Goal: Task Accomplishment & Management: Manage account settings

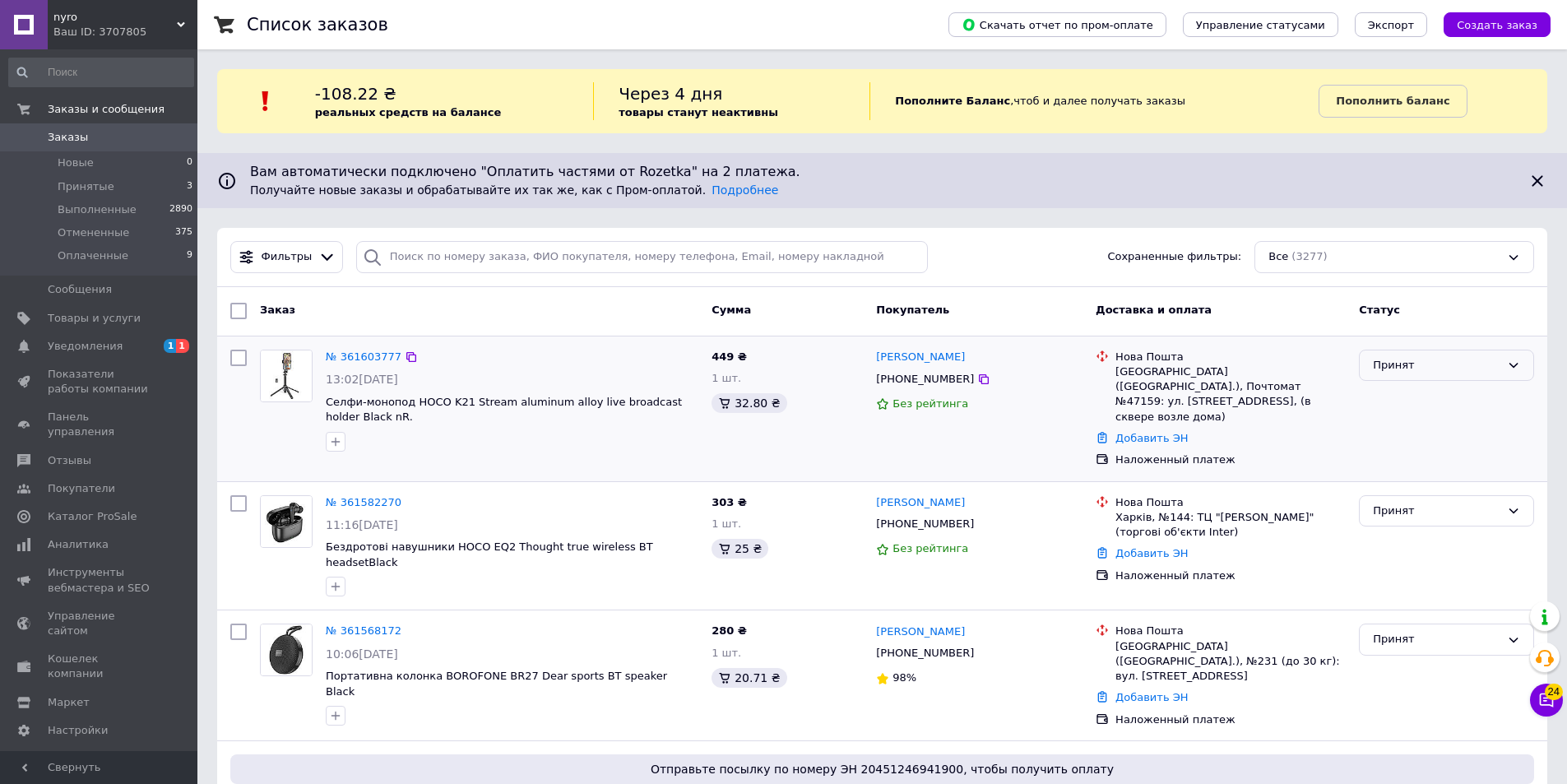
click at [1444, 364] on div "Принят" at bounding box center [1436, 365] width 127 height 17
click at [1412, 425] on li "Отменен" at bounding box center [1446, 430] width 173 height 31
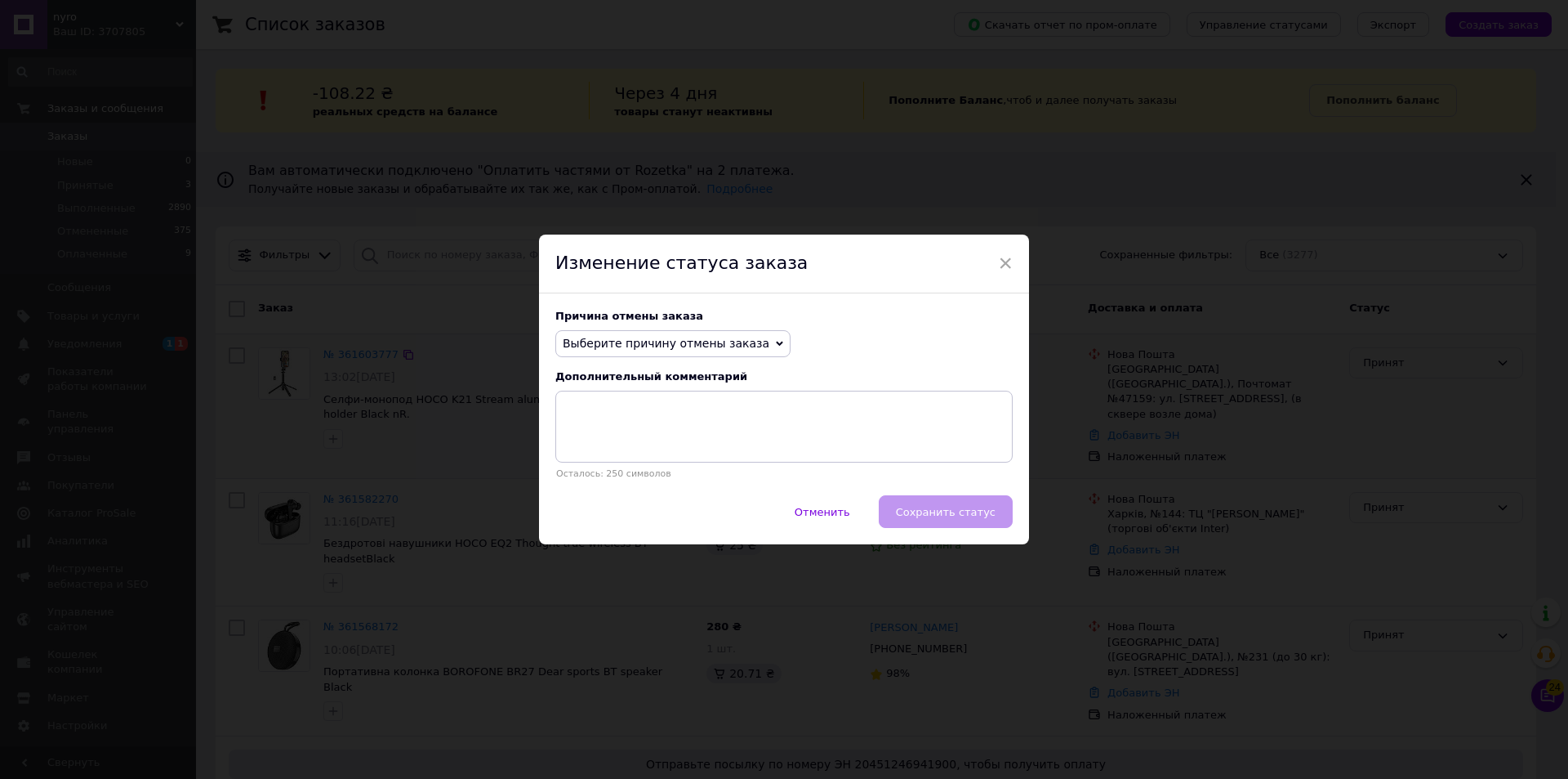
click at [658, 339] on span "Выберите причину отмены заказа" at bounding box center [665, 343] width 206 height 13
click at [621, 486] on li "Не получается дозвониться" at bounding box center [672, 490] width 233 height 23
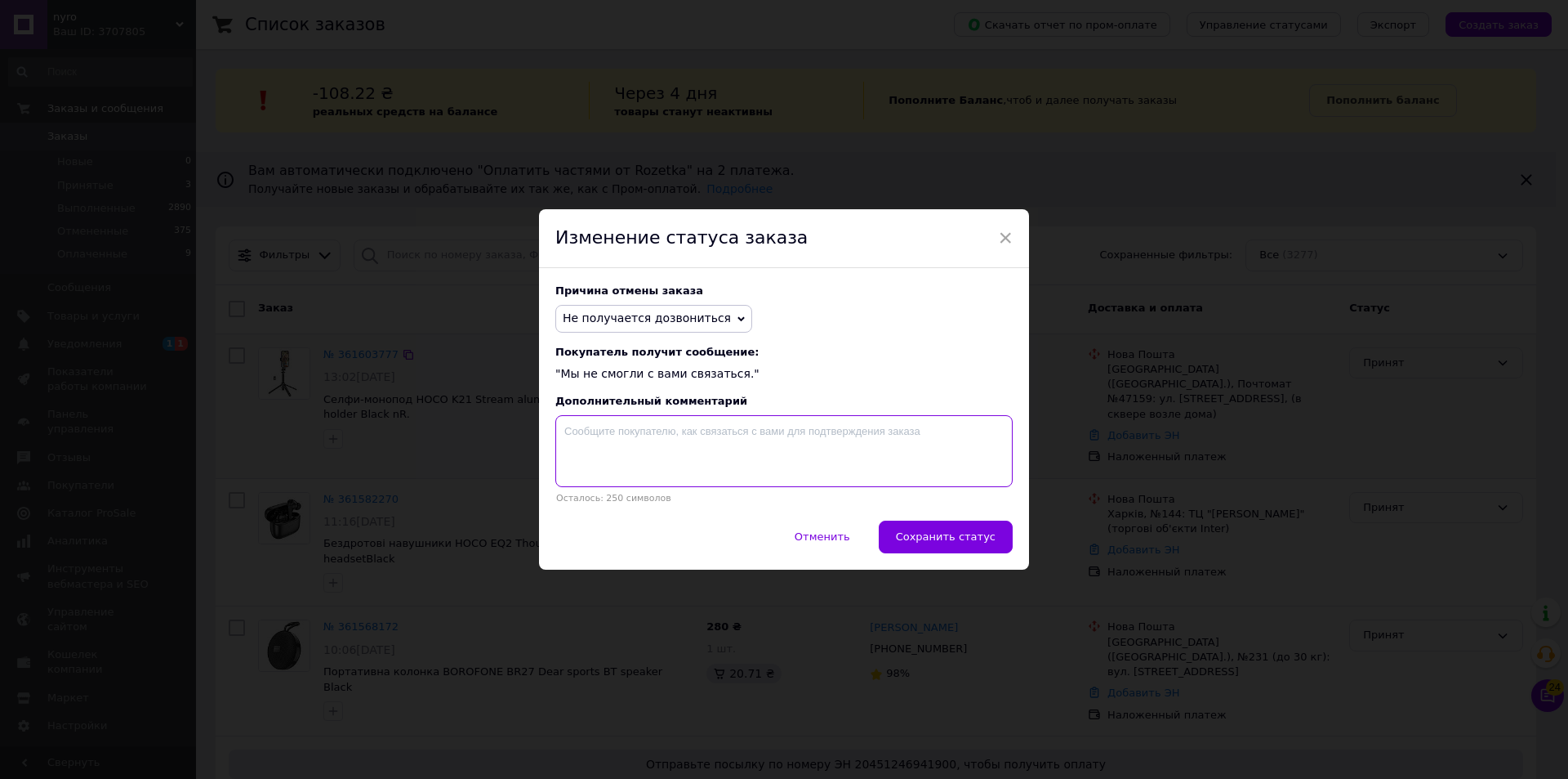
click at [614, 432] on textarea at bounding box center [783, 451] width 457 height 72
click at [816, 440] on textarea "якщо замовлення актуальне, повідомте нам" at bounding box center [783, 451] width 457 height 72
drag, startPoint x: 847, startPoint y: 431, endPoint x: 785, endPoint y: 428, distance: 62.1
click at [785, 428] on textarea "якщо замовлення актуальне, повідомте нам 098 777 6100 і ми його відновимо" at bounding box center [783, 451] width 457 height 72
type textarea "якщо замовлення актуальне, повідомте нам 098 777 6100 і ми його відновимо"
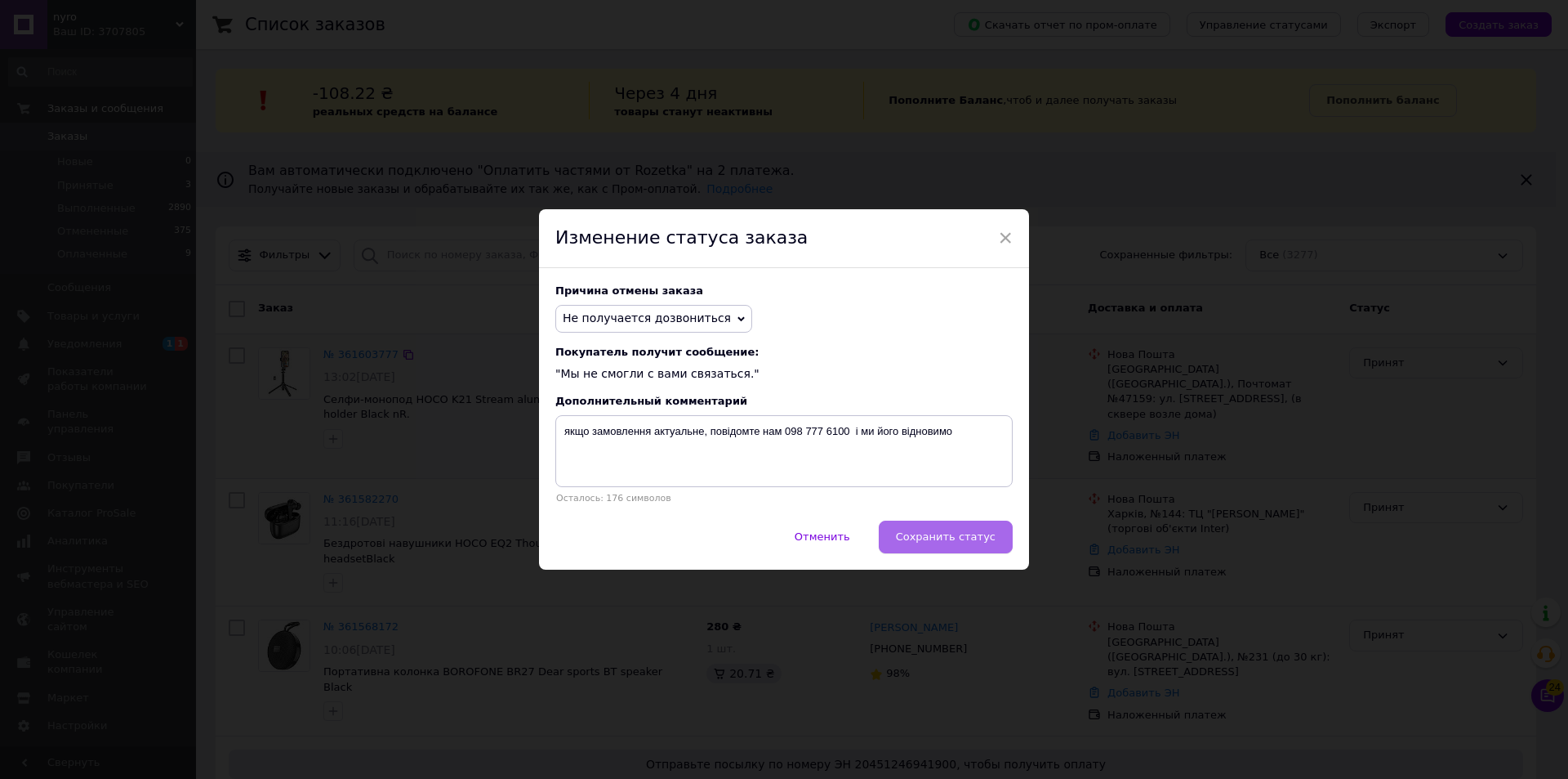
click at [953, 543] on span "Сохранить статус" at bounding box center [945, 536] width 100 height 13
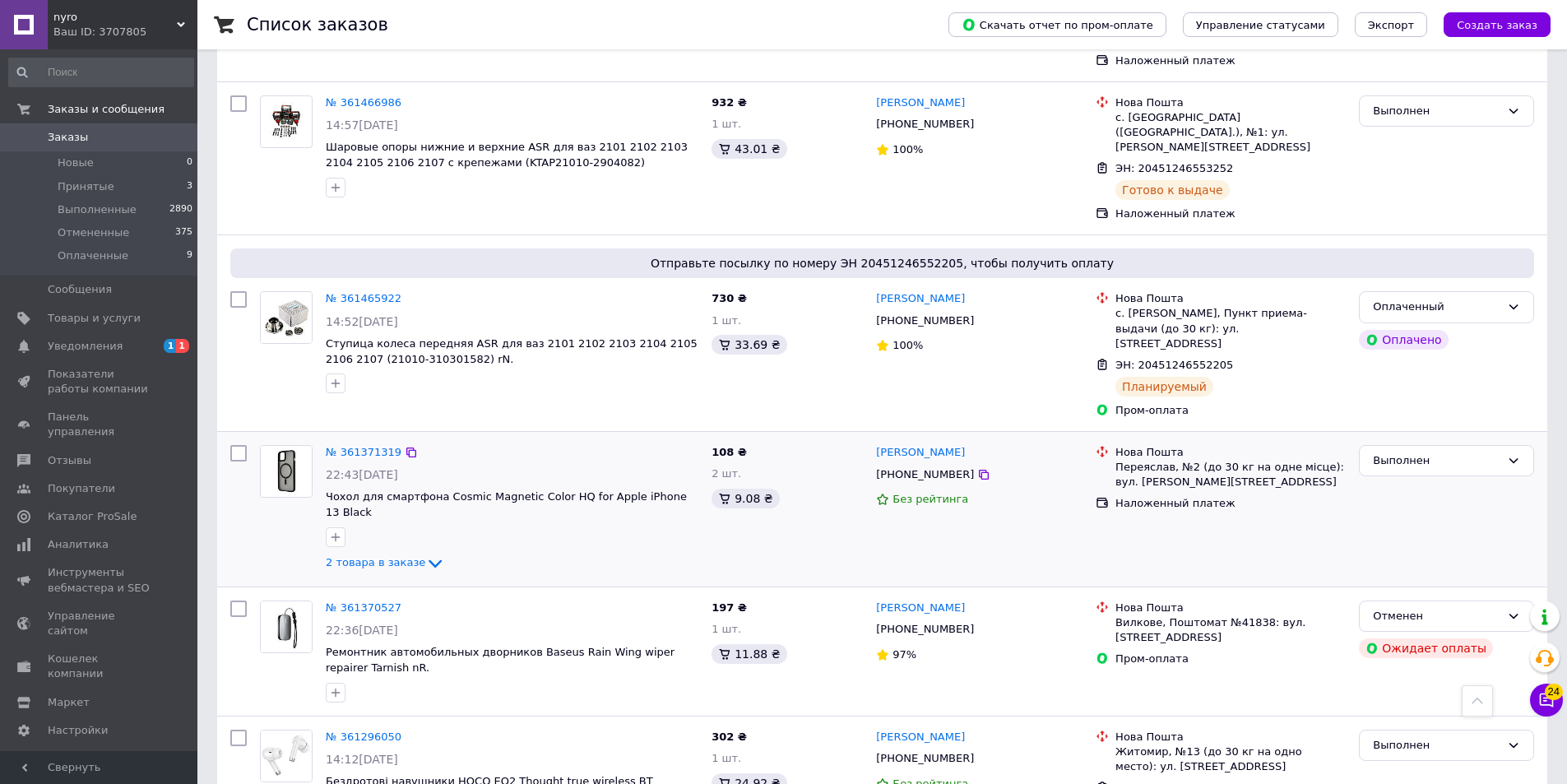
scroll to position [1152, 0]
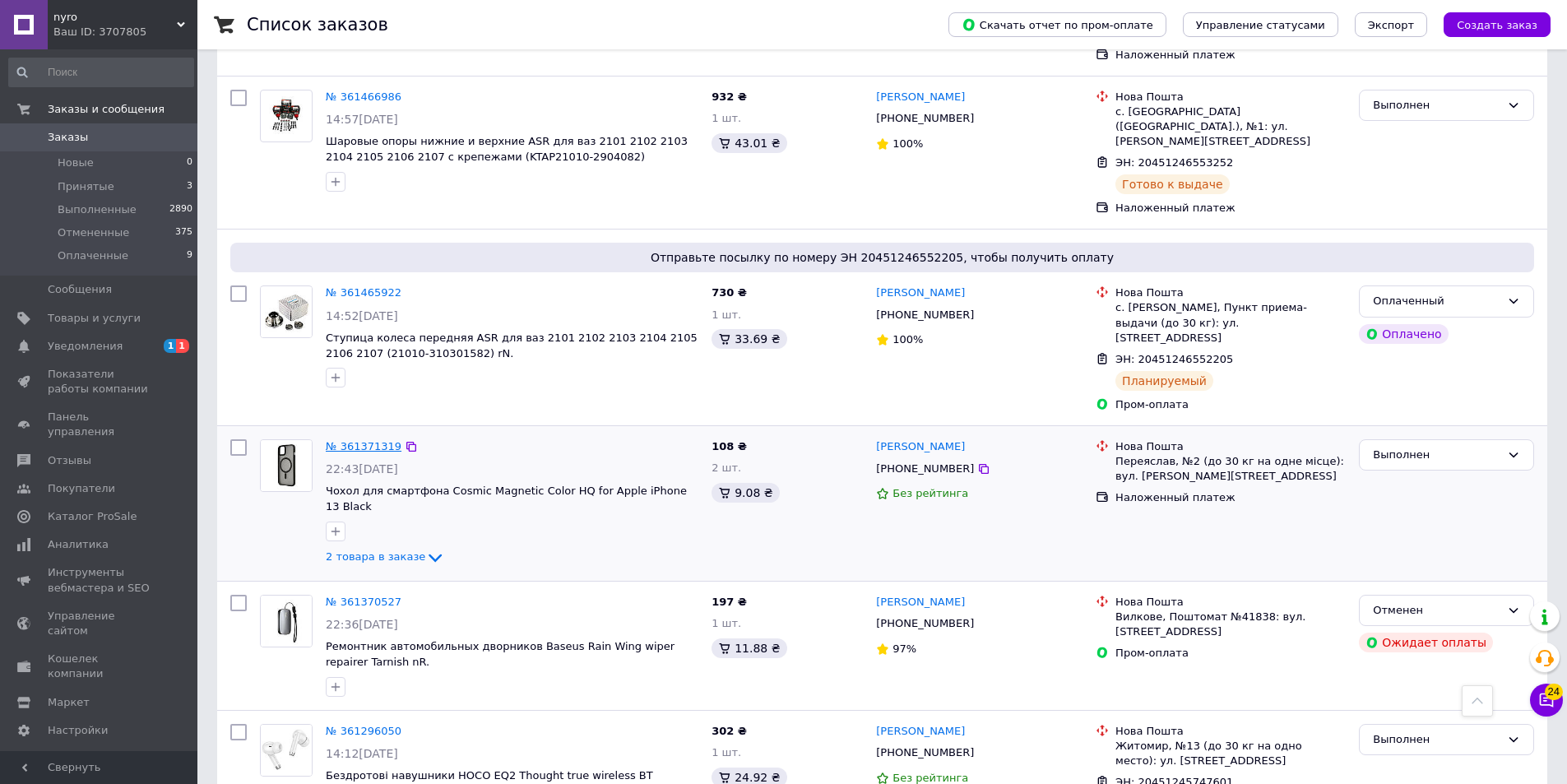
click at [370, 440] on link "№ 361371319" at bounding box center [363, 446] width 75 height 13
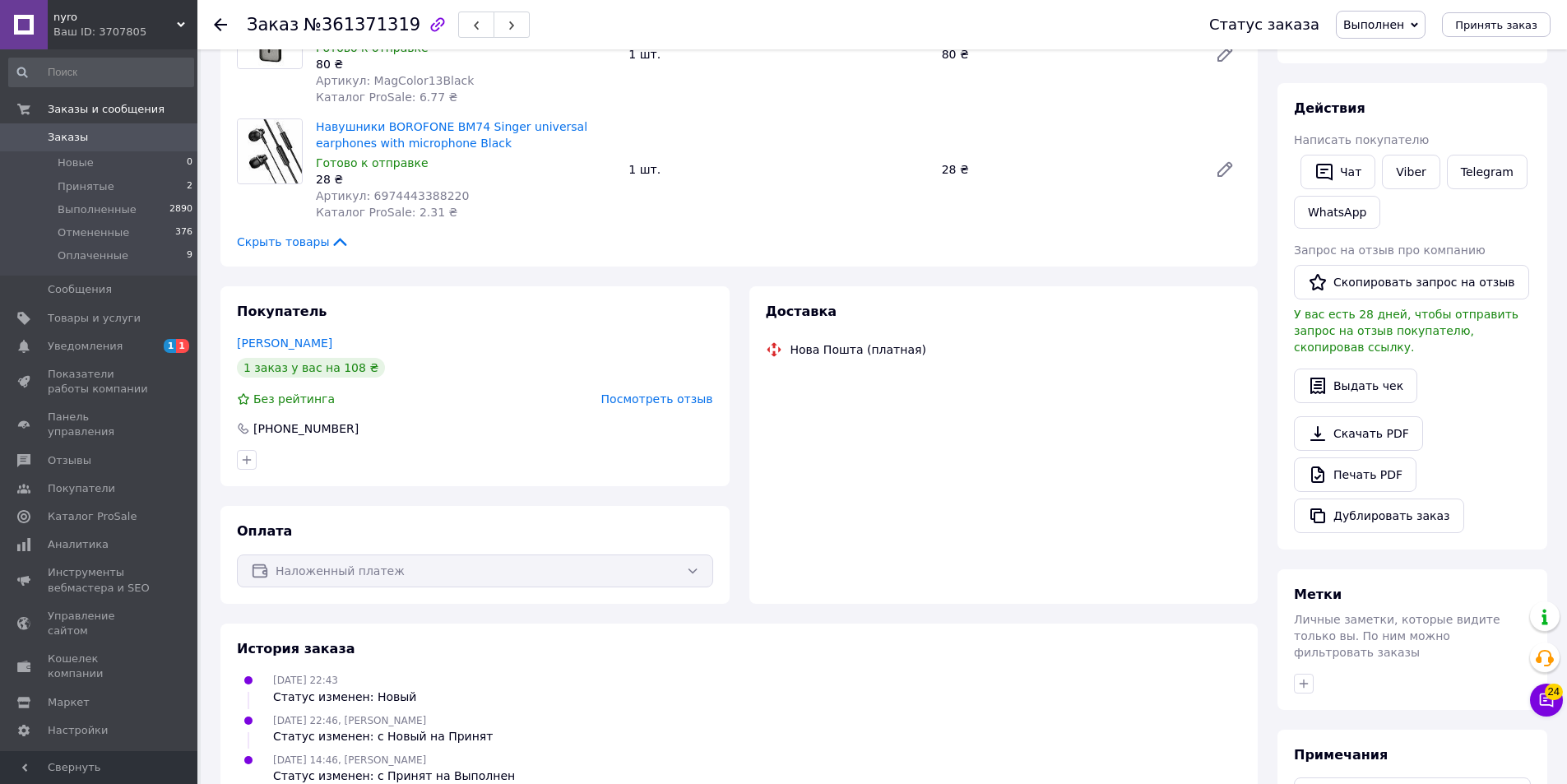
scroll to position [83, 0]
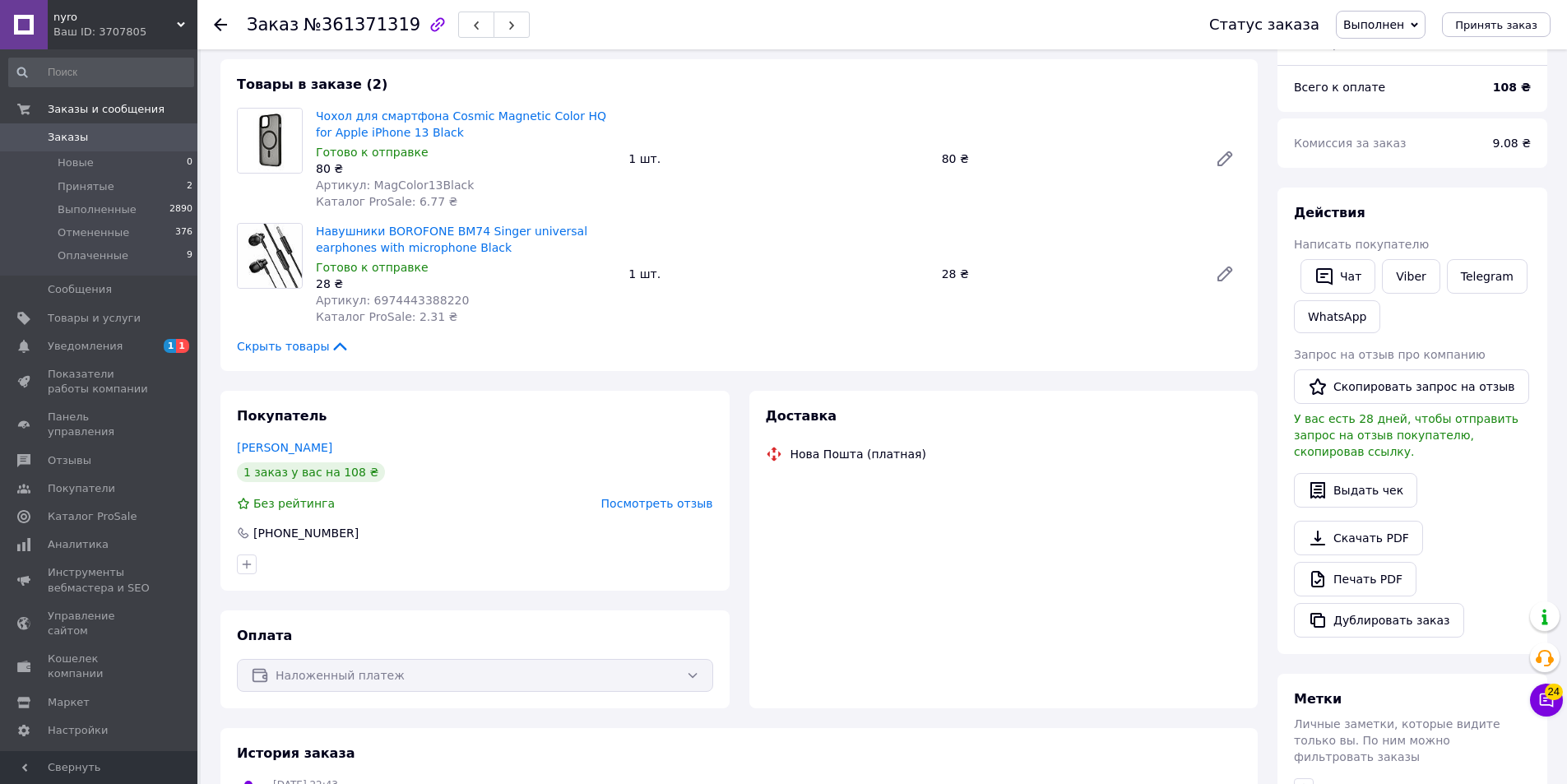
click at [217, 30] on icon at bounding box center [221, 24] width 13 height 13
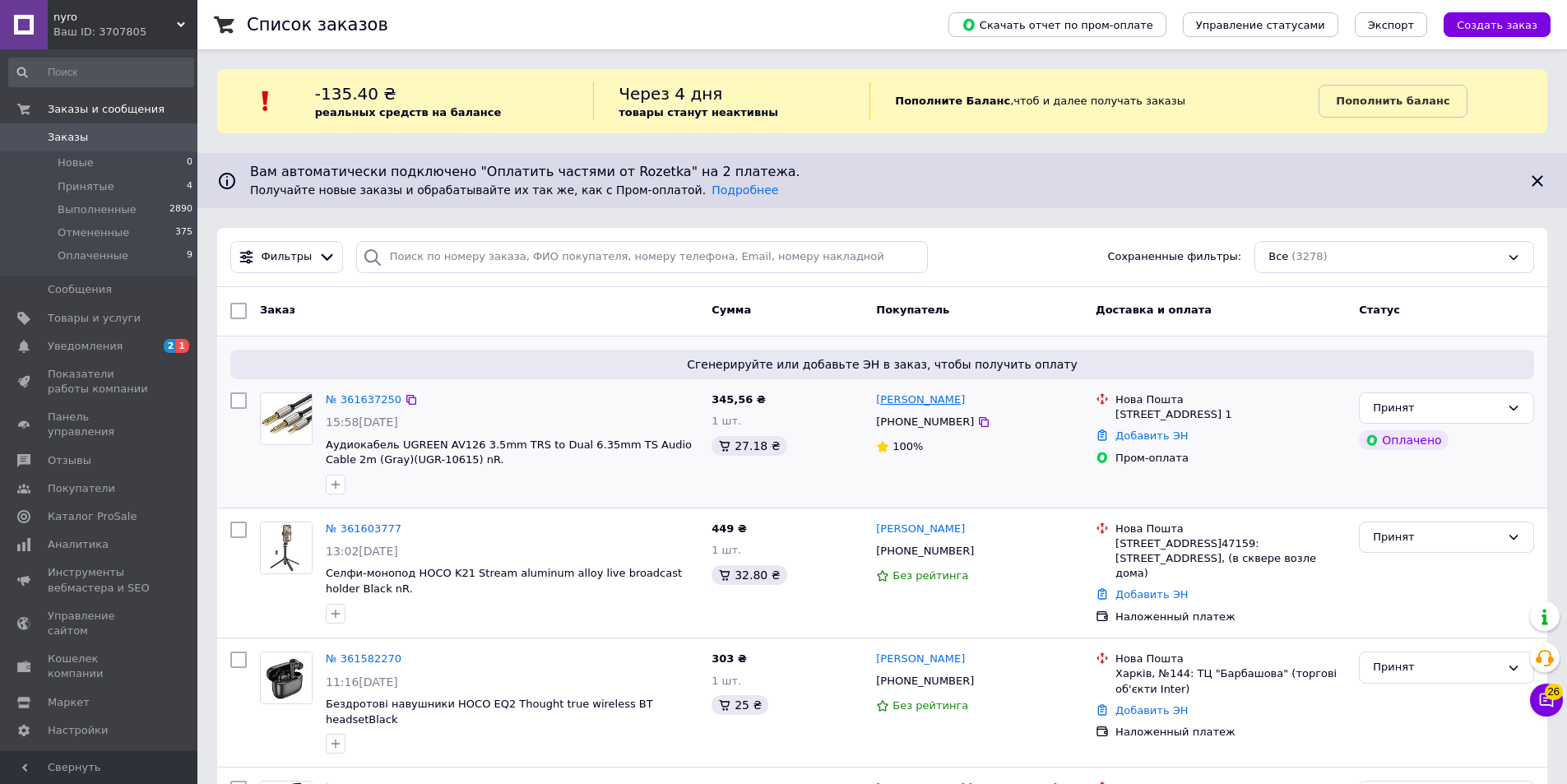
click at [899, 403] on link "[PERSON_NAME]" at bounding box center [921, 399] width 89 height 15
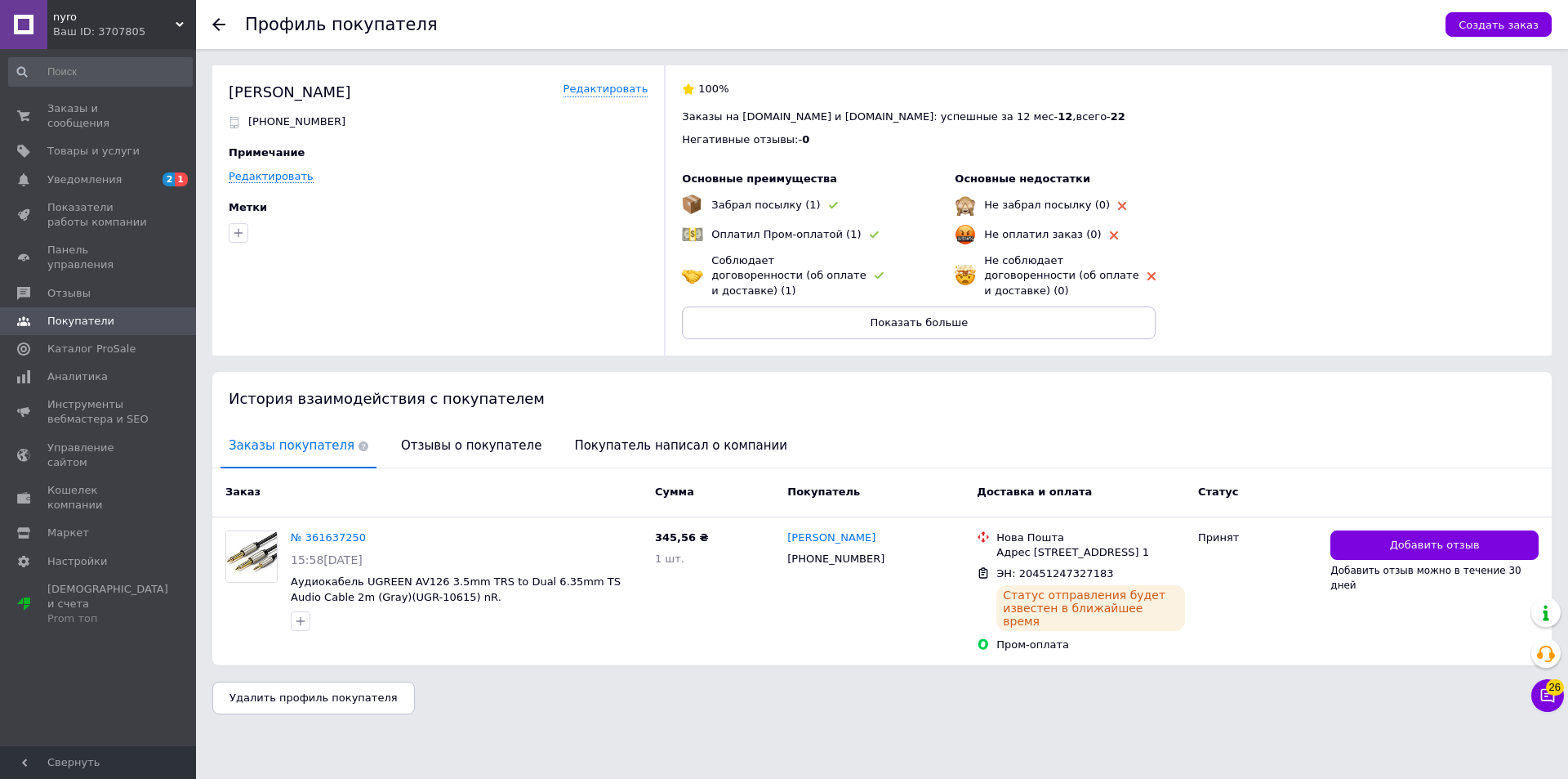
click at [218, 22] on icon at bounding box center [219, 24] width 13 height 13
